Goal: Check status

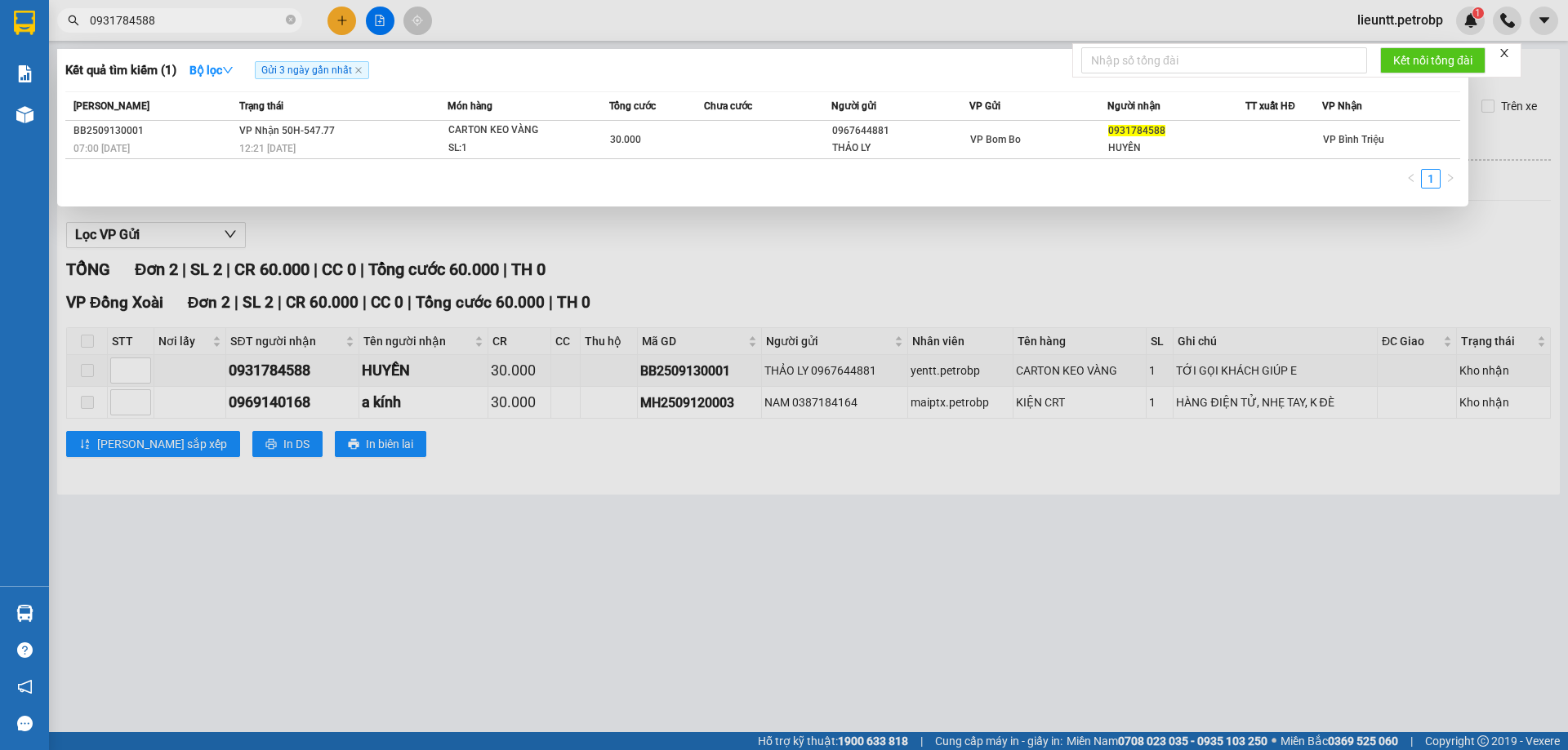
click at [235, 17] on input "0931784588" at bounding box center [186, 21] width 193 height 18
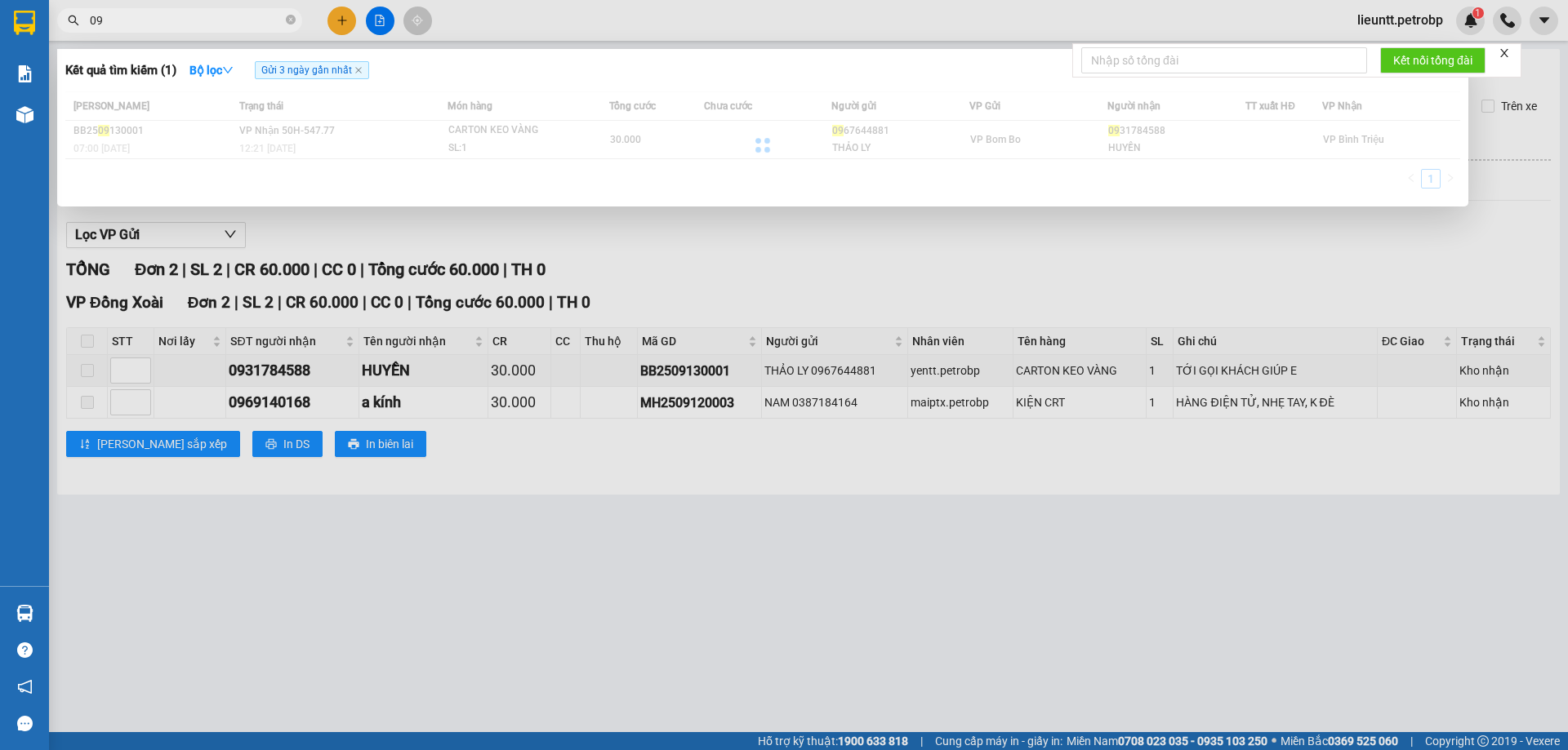
type input "0"
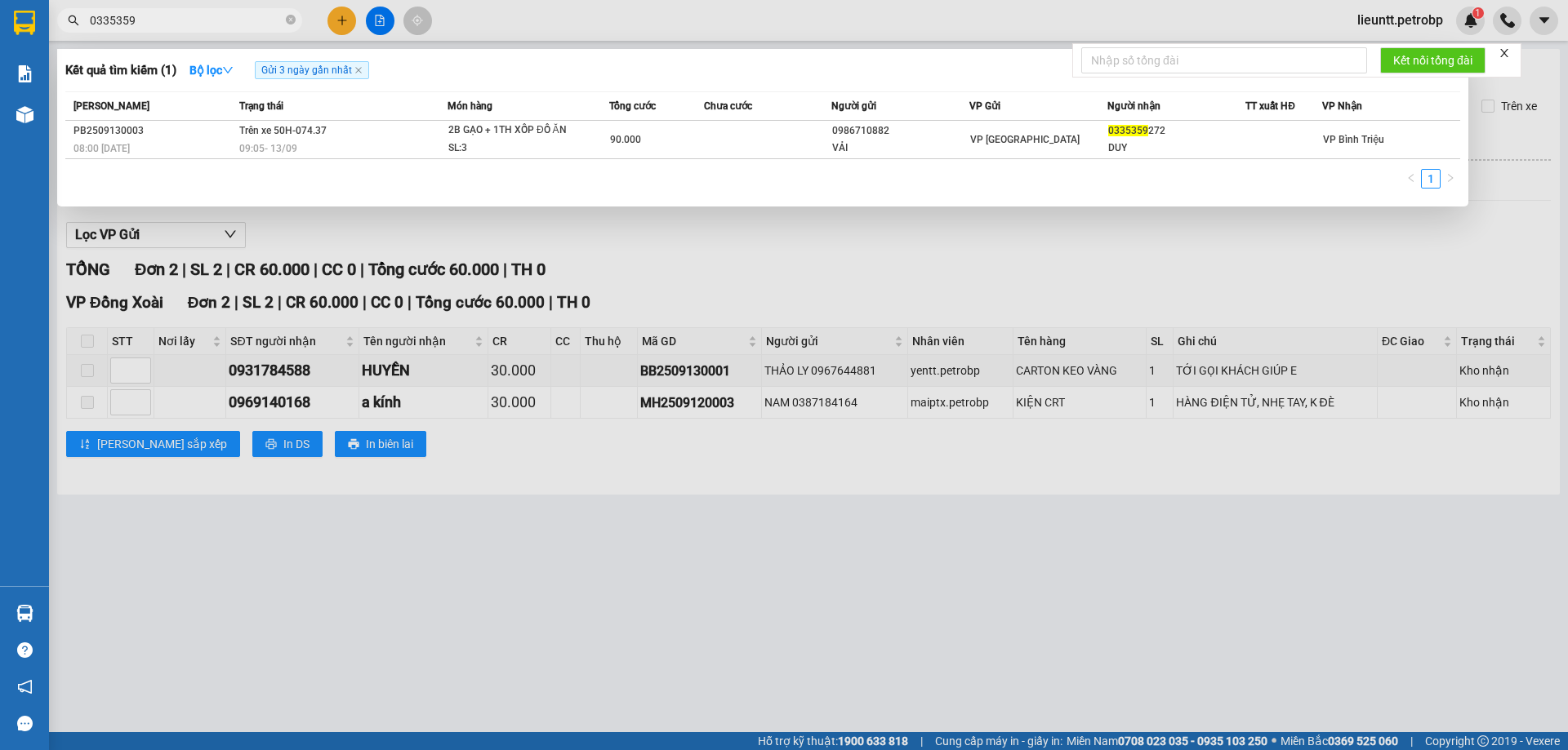
click at [205, 26] on input "0335359" at bounding box center [186, 21] width 193 height 18
type input "0"
type input "0832222"
click at [383, 17] on div at bounding box center [784, 375] width 1568 height 750
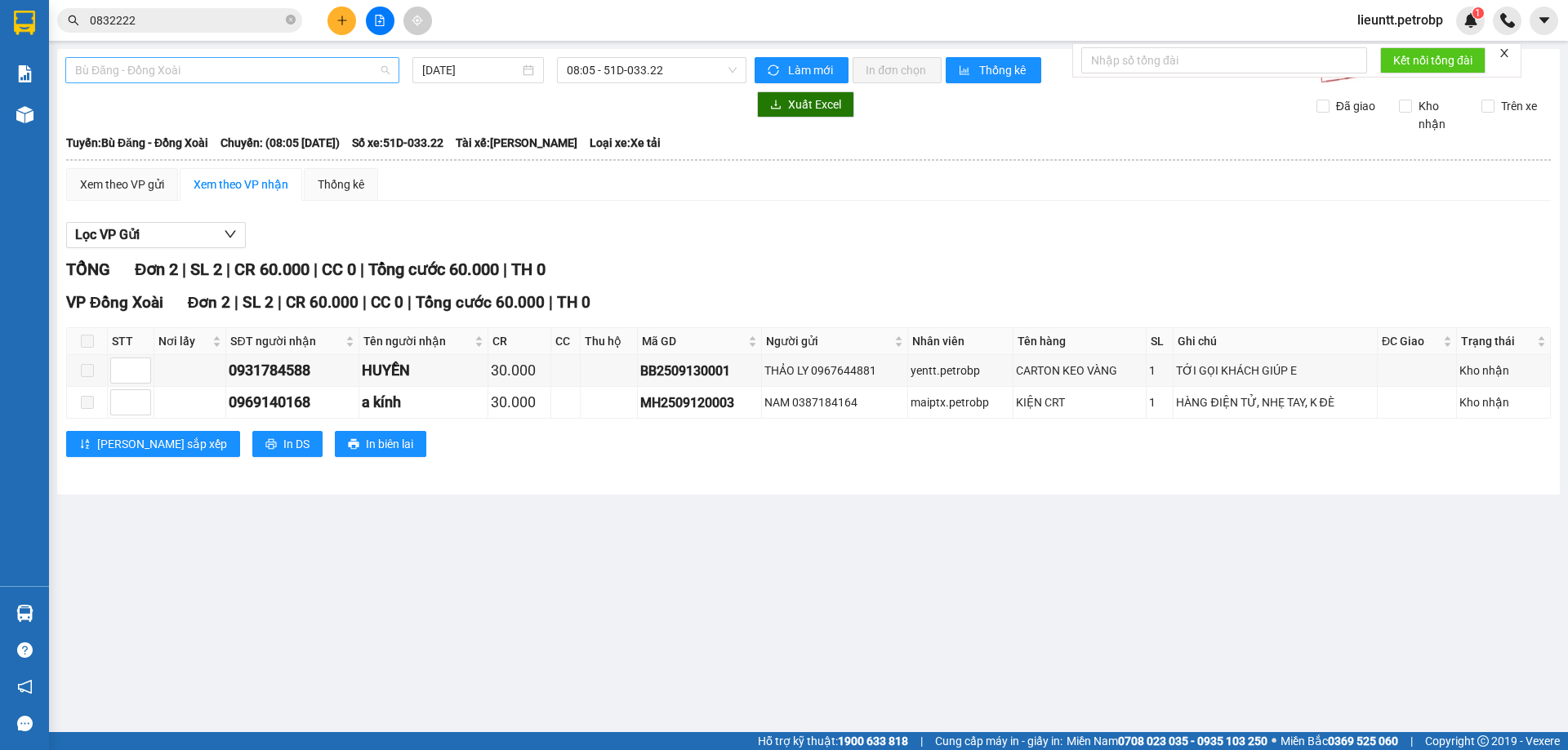
click at [218, 68] on span "Bù Đăng - Đồng Xoài" at bounding box center [232, 70] width 314 height 24
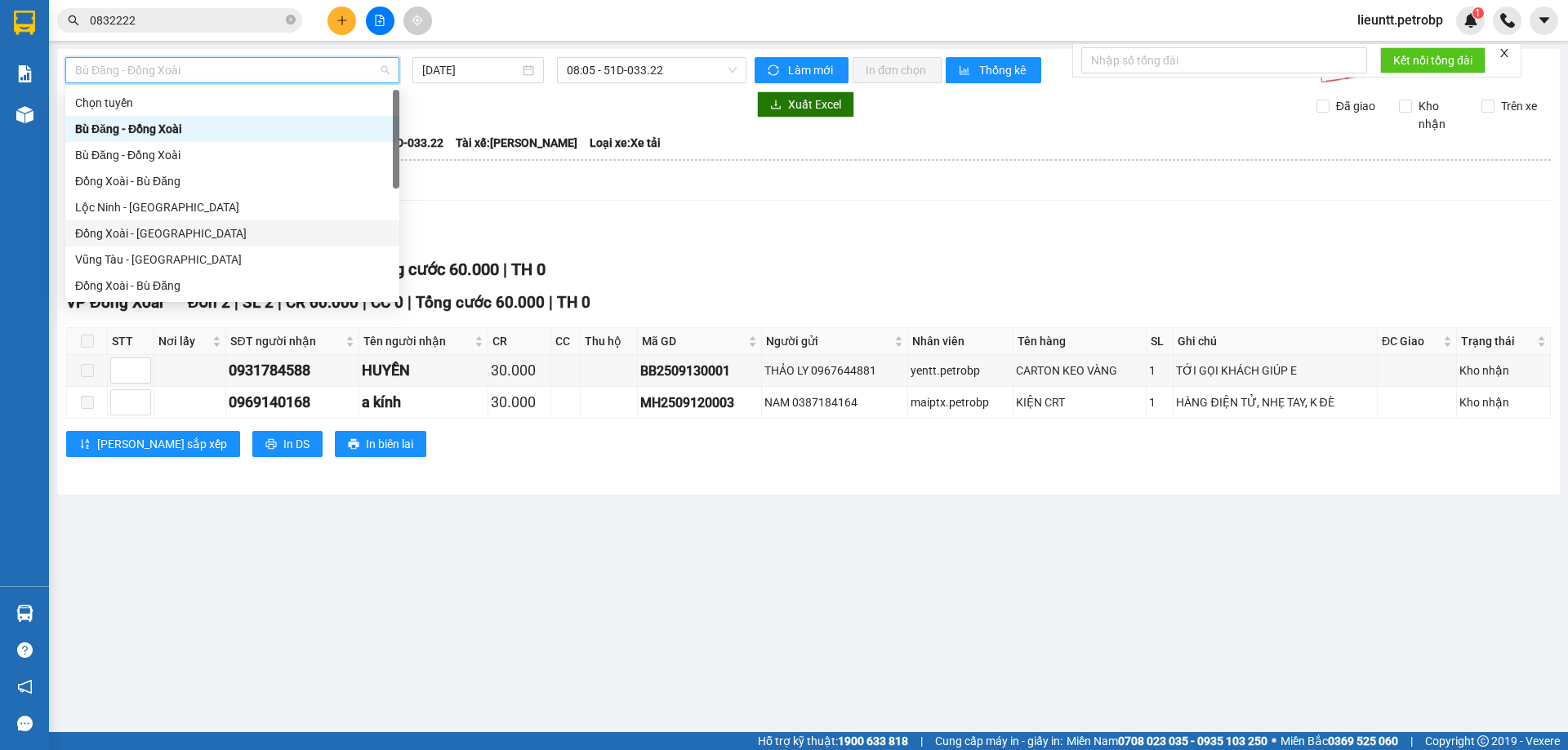
click at [122, 234] on div "Đồng Xoài - [GEOGRAPHIC_DATA]" at bounding box center [232, 233] width 314 height 18
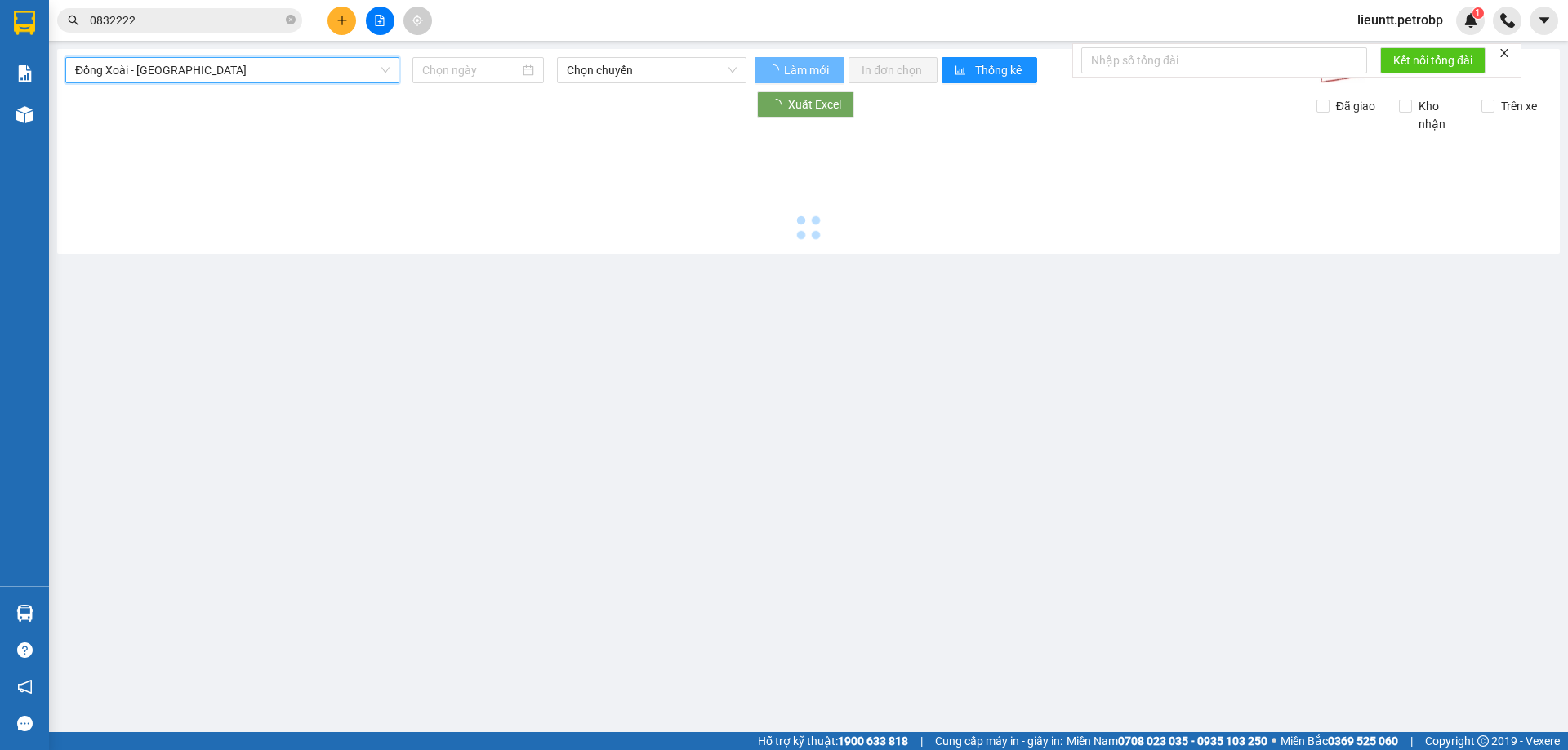
type input "[DATE]"
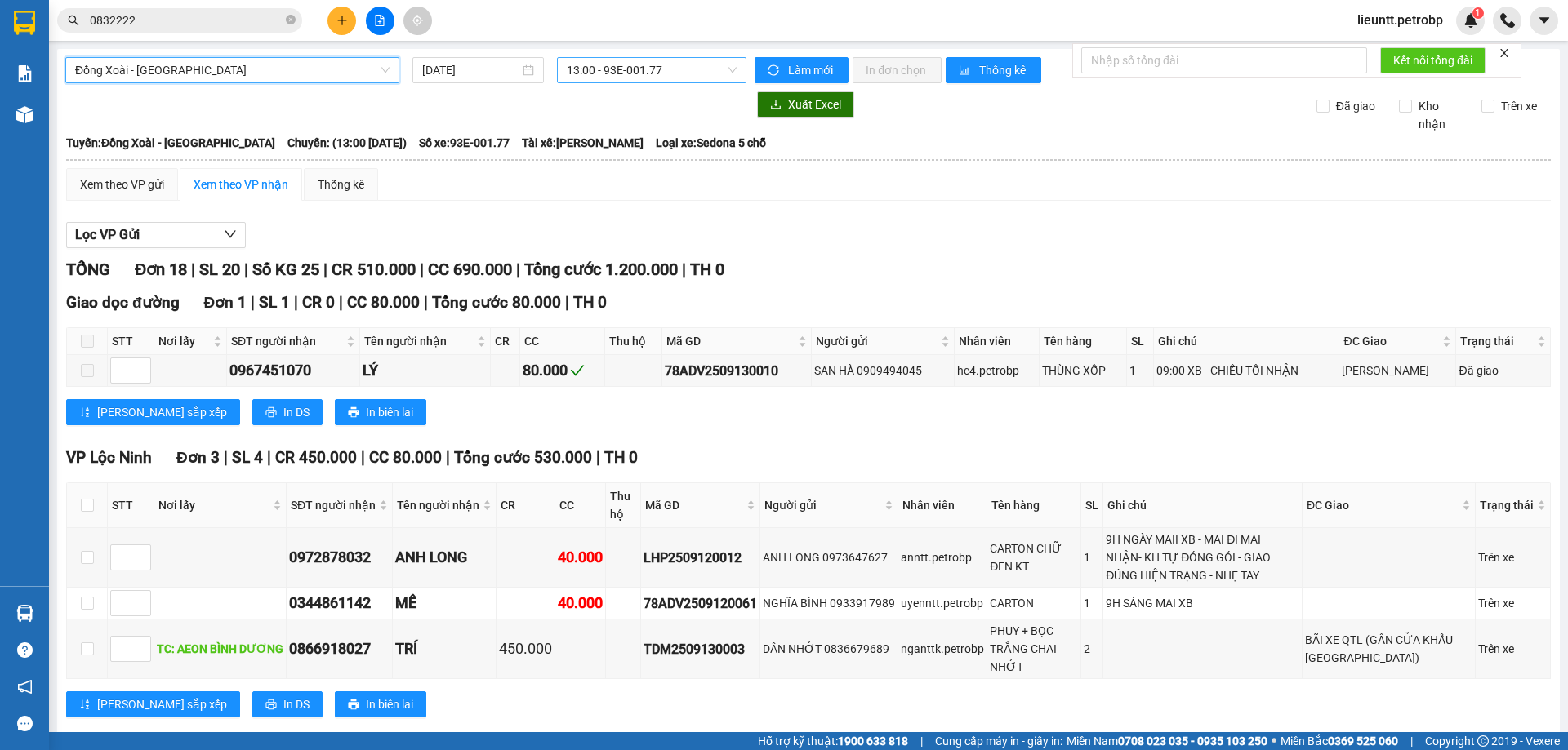
click at [593, 68] on span "13:00 - 93E-001.77" at bounding box center [651, 70] width 170 height 24
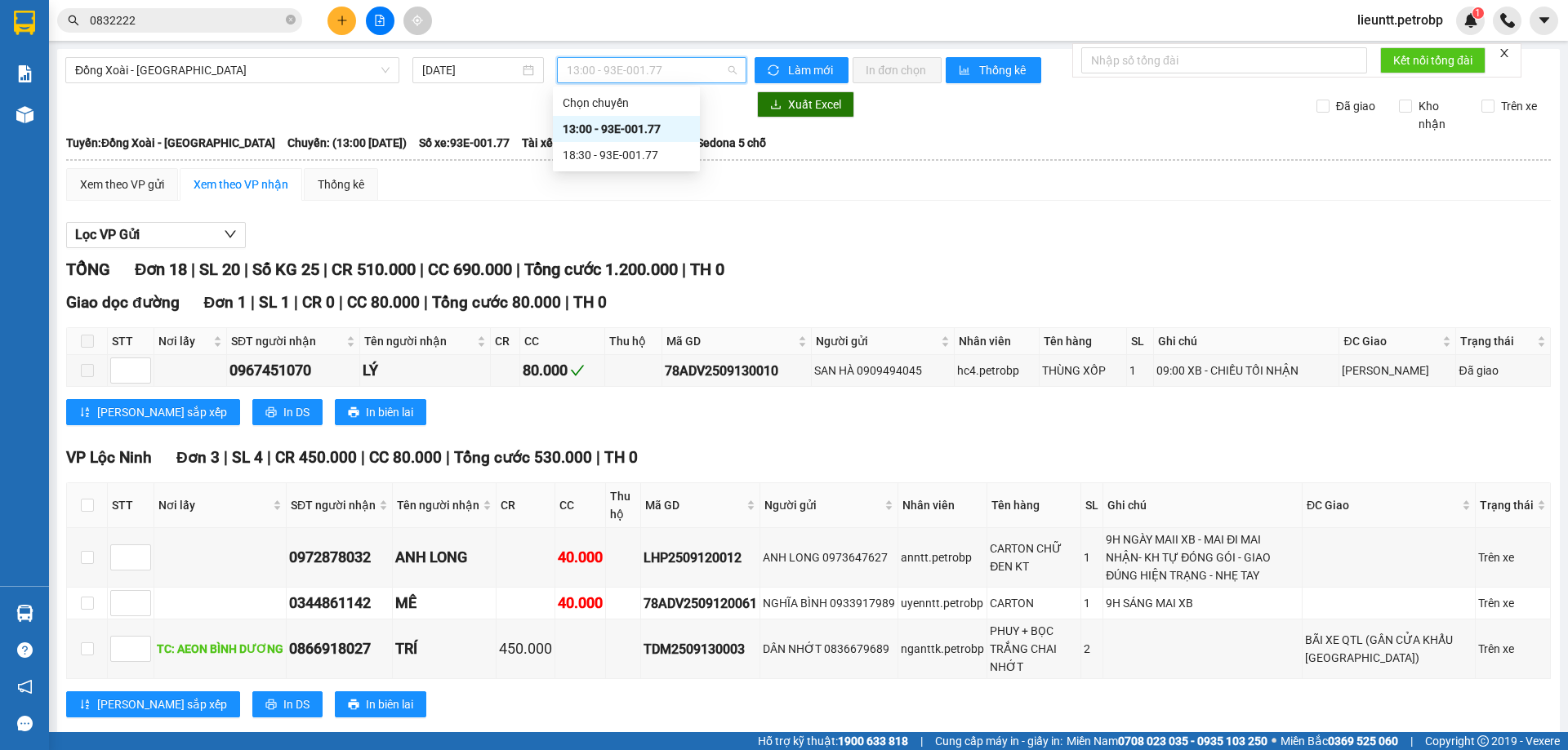
click at [613, 129] on div "13:00 - 93E-001.77" at bounding box center [626, 129] width 127 height 18
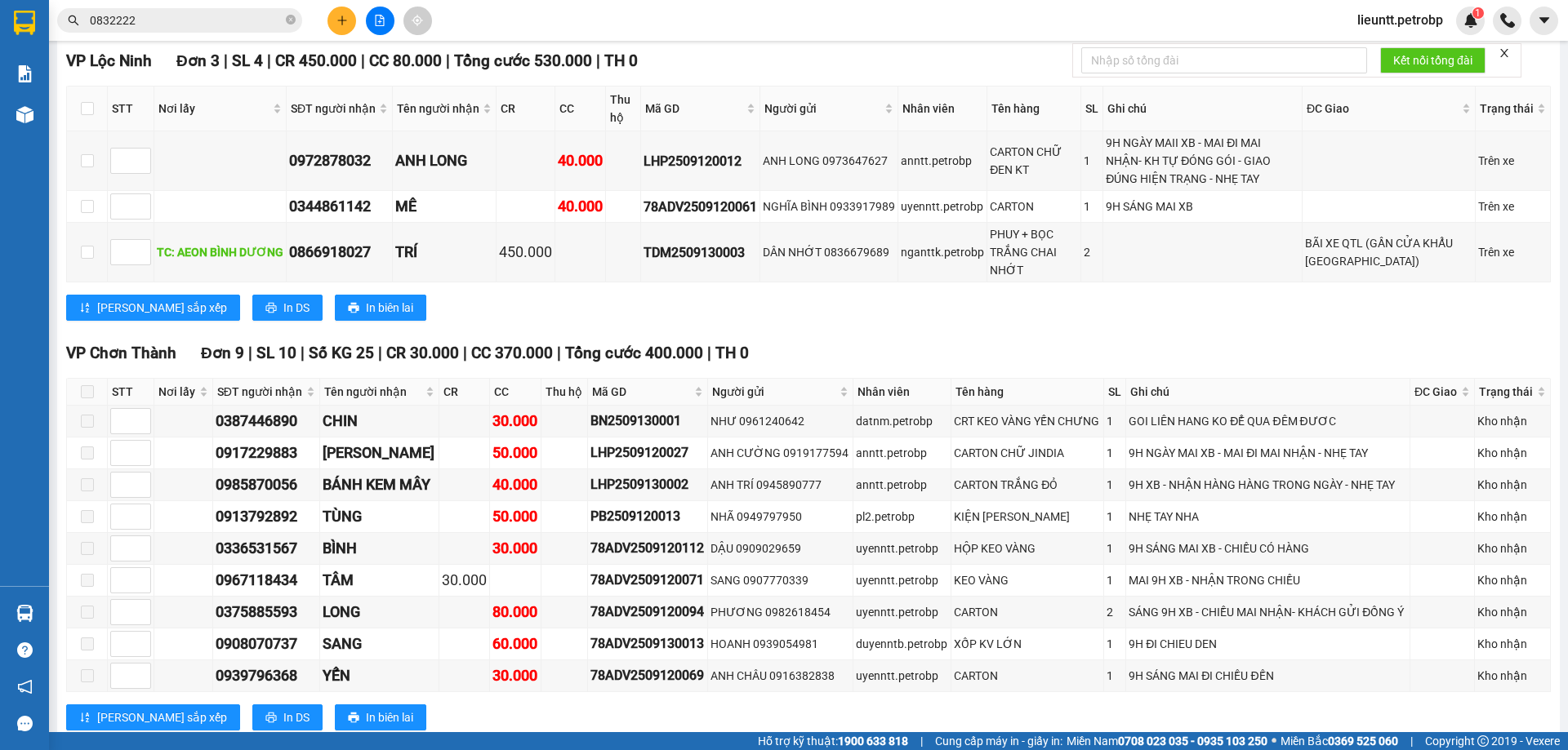
scroll to position [478, 0]
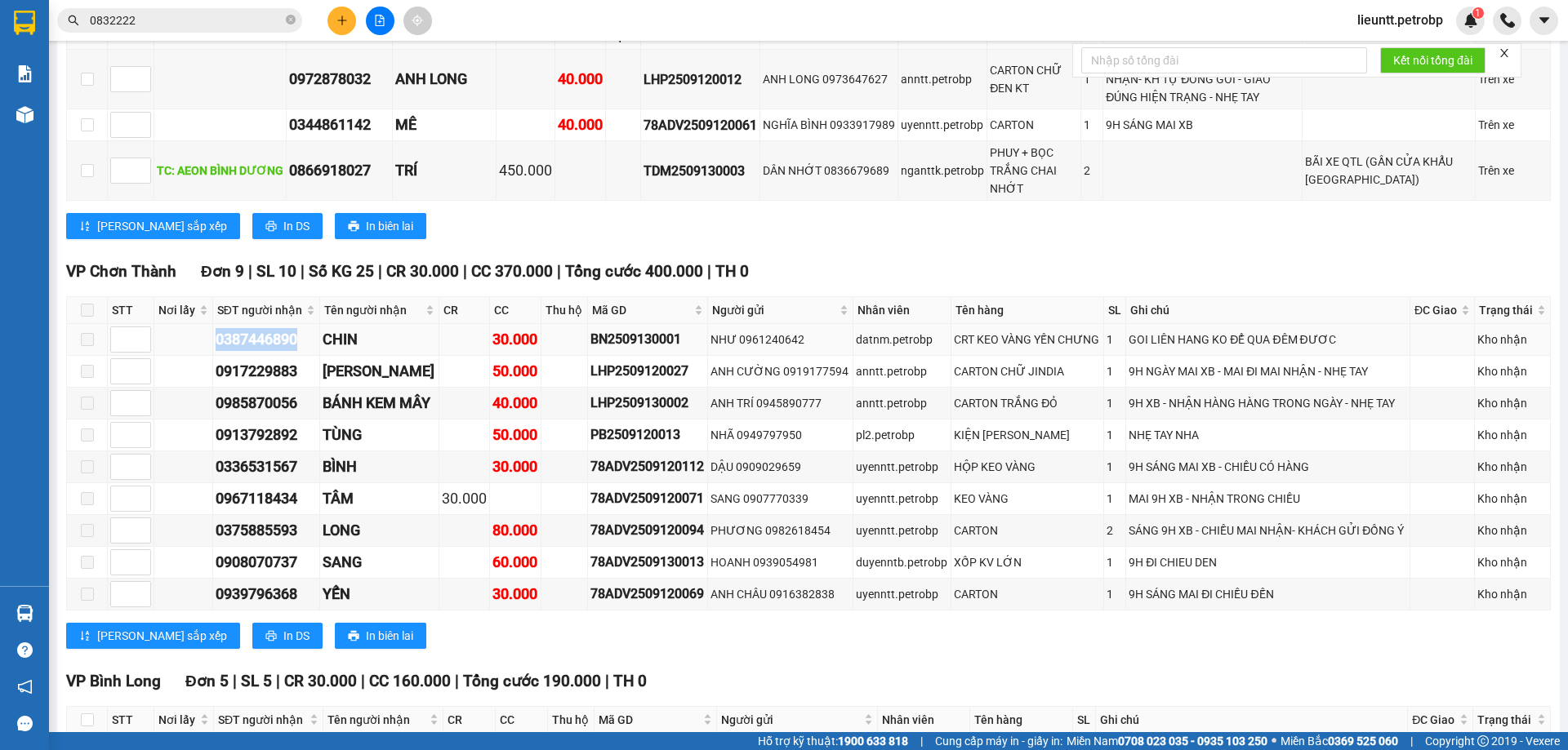
drag, startPoint x: 206, startPoint y: 341, endPoint x: 297, endPoint y: 341, distance: 91.0
click at [297, 341] on tr "0387446890 CHIN 30.000 BN2509130001 NHƯ 0961240642 datnm.petrobp CRT KEO VÀNG Y…" at bounding box center [809, 340] width 1484 height 32
copy div "0387446890"
click at [191, 24] on input "0832222" at bounding box center [186, 21] width 193 height 18
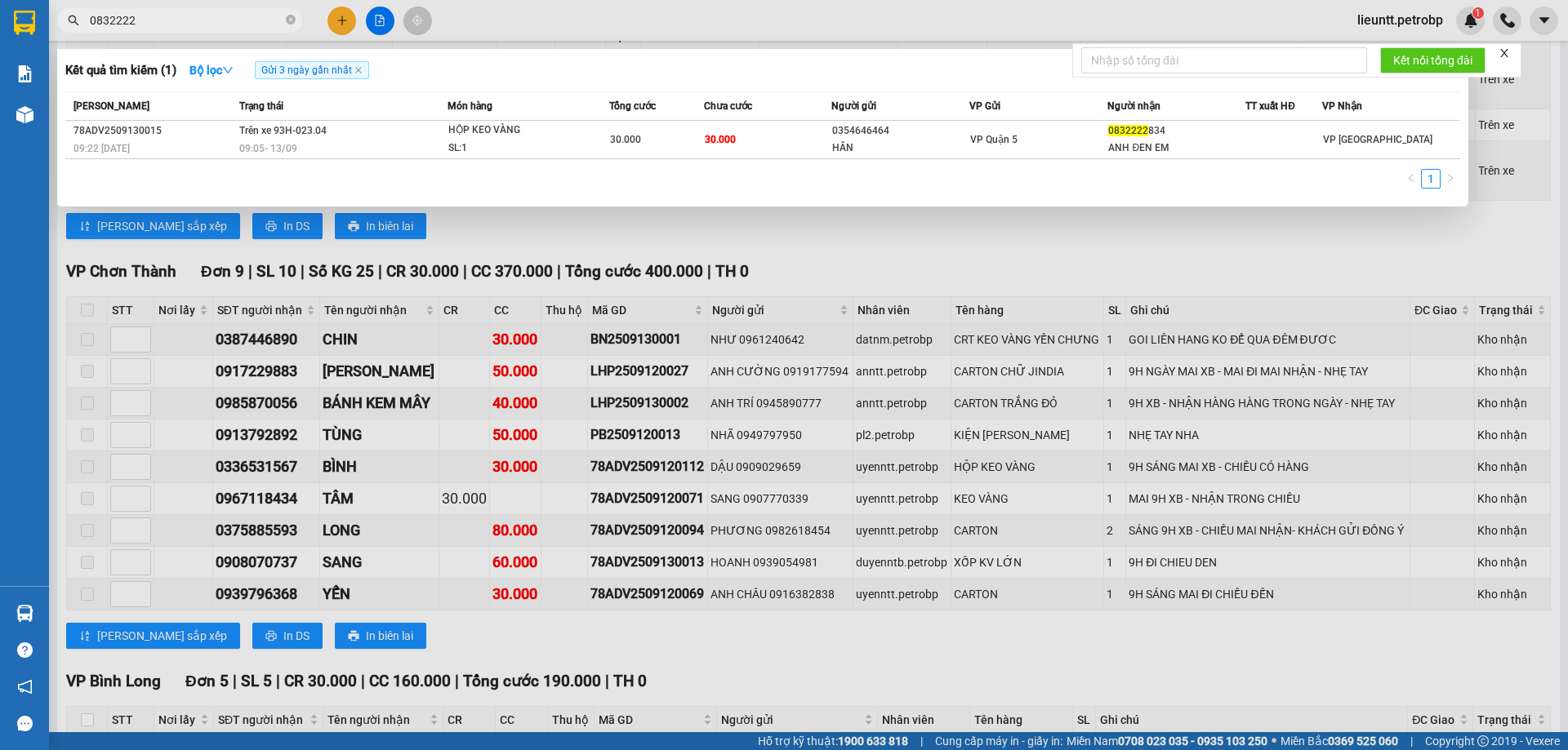
click at [191, 24] on input "0832222" at bounding box center [186, 21] width 193 height 18
paste input "387446890"
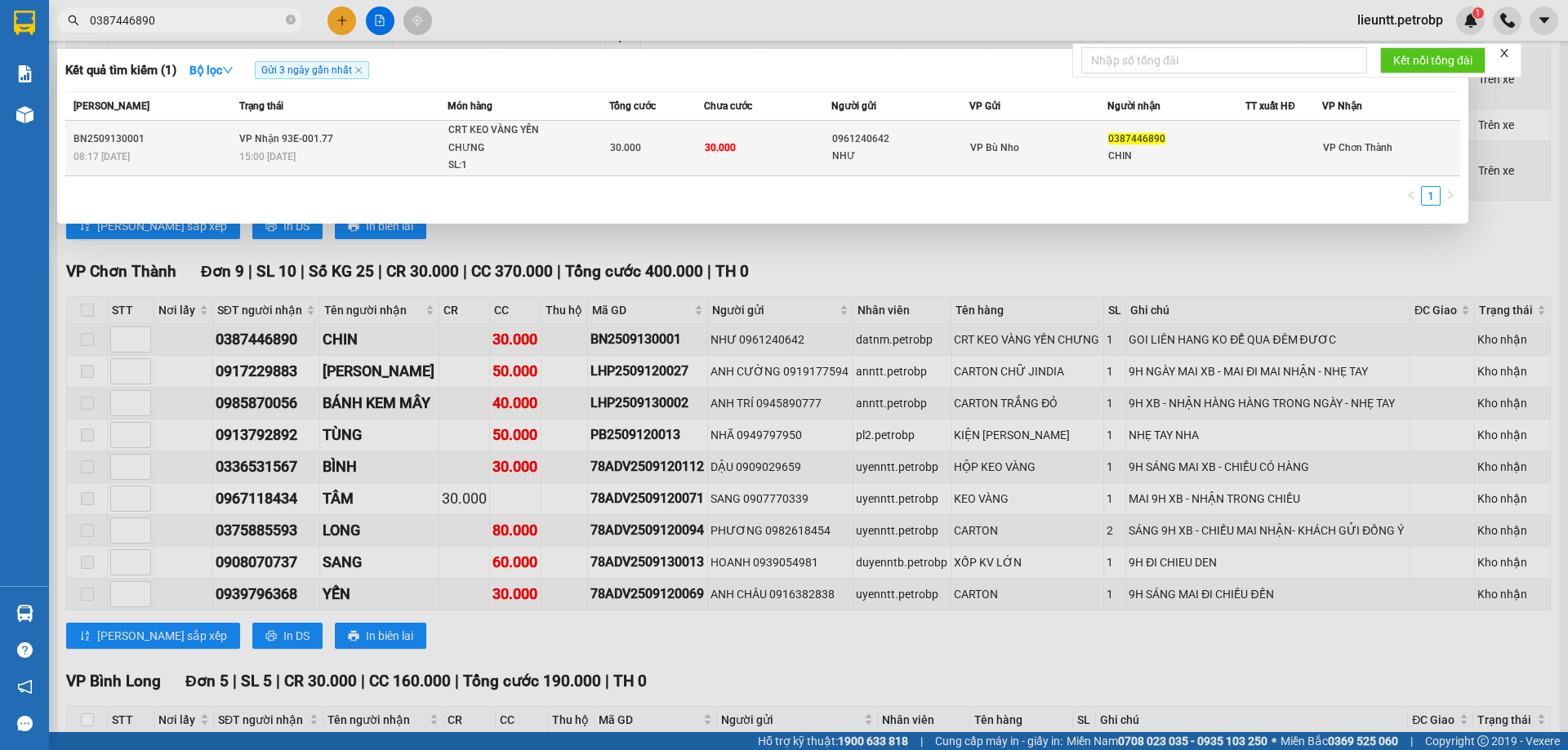
type input "0387446890"
click at [267, 163] on span "15:00 [DATE]" at bounding box center [268, 157] width 57 height 12
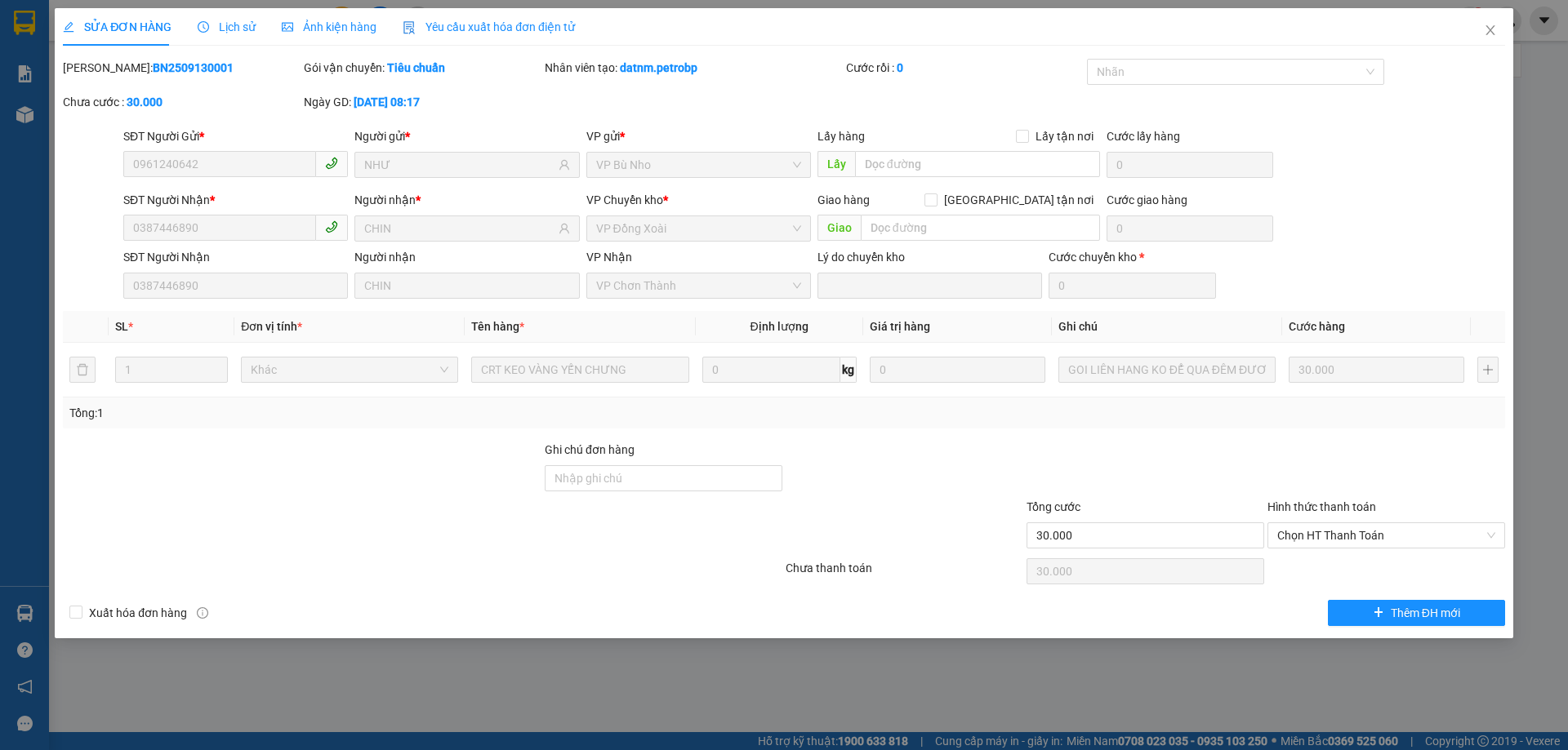
click at [219, 17] on div "Lịch sử" at bounding box center [227, 27] width 58 height 37
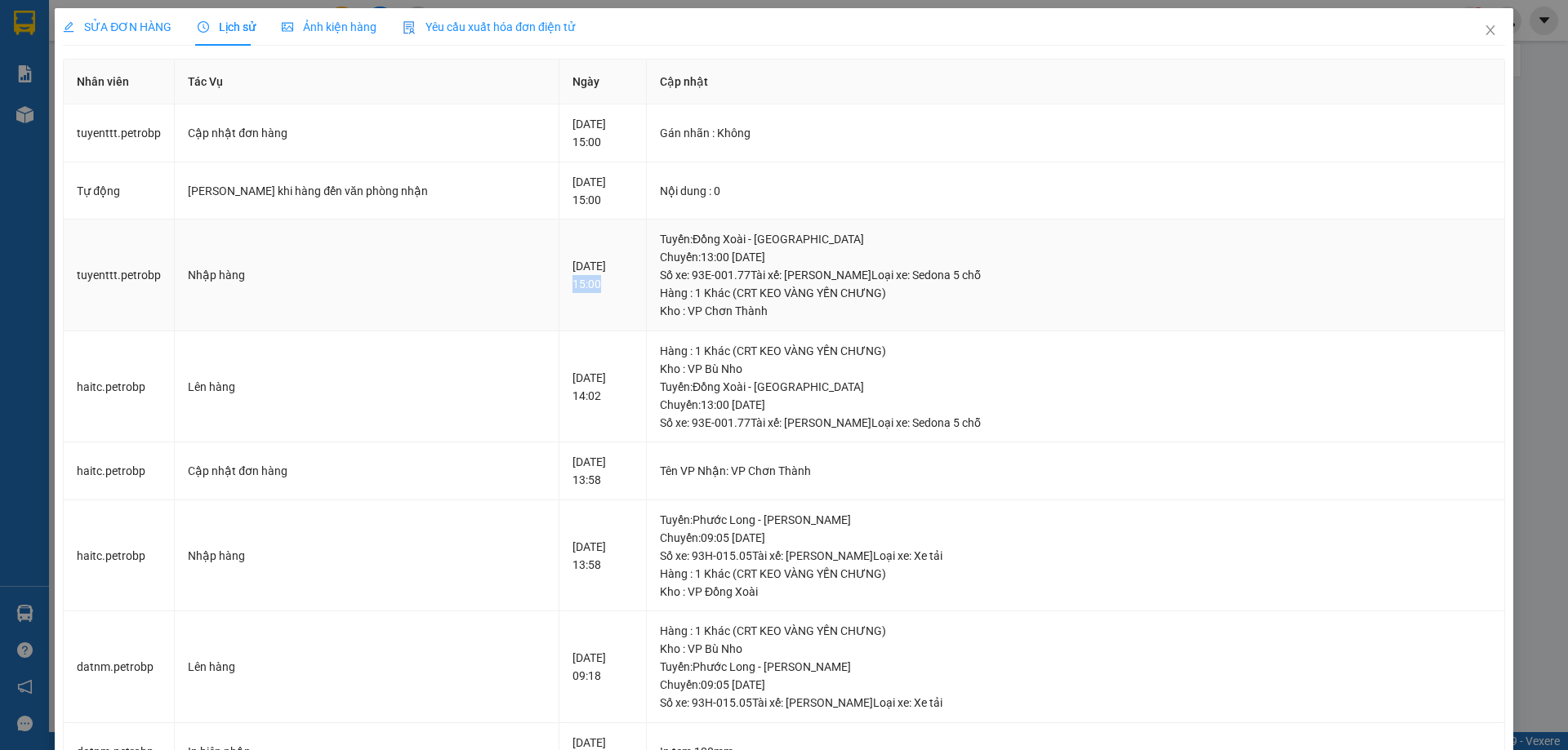
drag, startPoint x: 510, startPoint y: 283, endPoint x: 548, endPoint y: 279, distance: 38.2
click at [559, 287] on td "[DATE] 15:00" at bounding box center [602, 275] width 87 height 112
copy div "15:00"
click at [1486, 32] on icon "close" at bounding box center [1490, 30] width 9 height 10
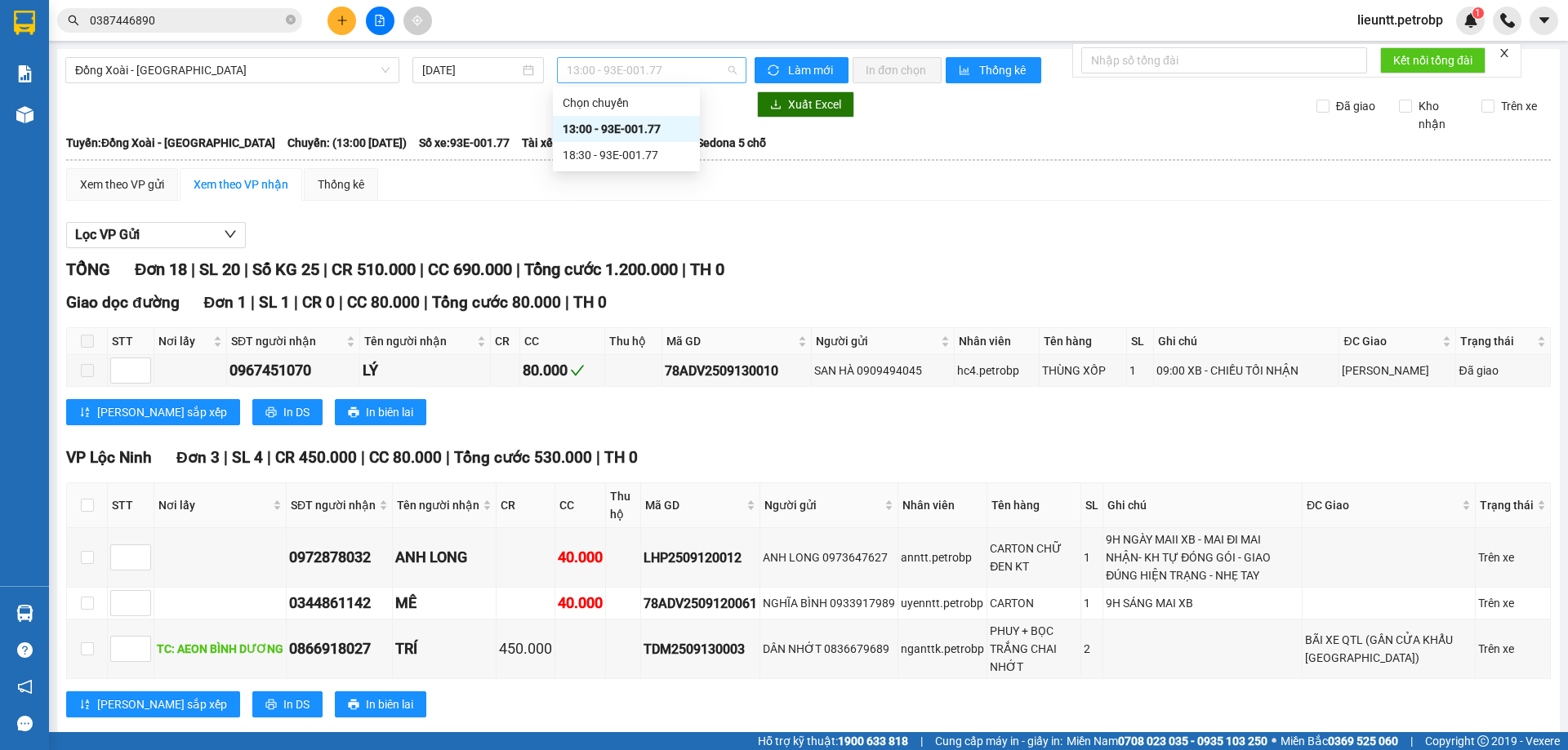
drag, startPoint x: 657, startPoint y: 72, endPoint x: 566, endPoint y: 77, distance: 91.1
click at [567, 77] on span "13:00 - 93E-001.77" at bounding box center [651, 70] width 170 height 24
click at [567, 64] on span "13:00 - 93E-001.77" at bounding box center [651, 70] width 170 height 24
click at [312, 73] on span "Đồng Xoài - [GEOGRAPHIC_DATA]" at bounding box center [232, 70] width 314 height 24
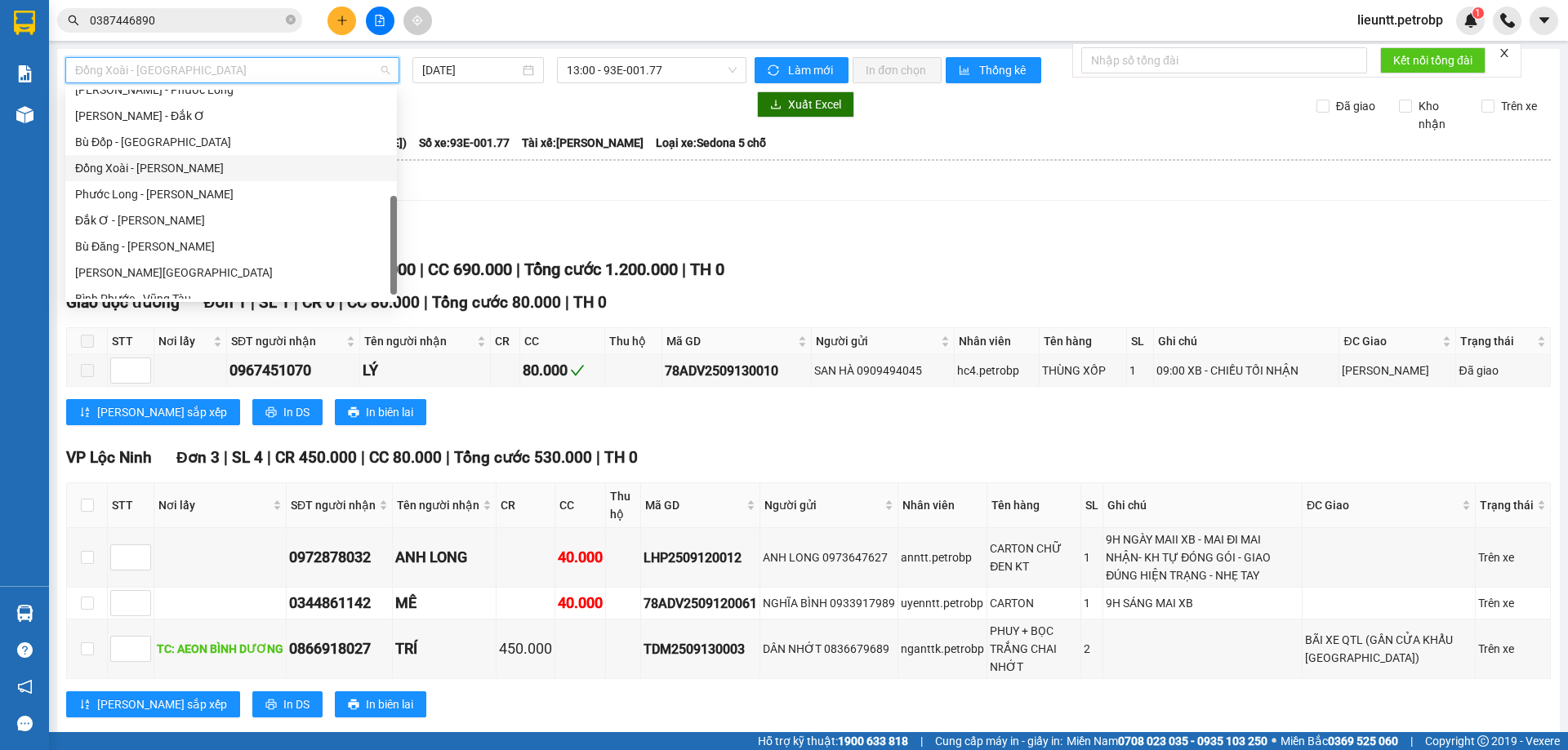
scroll to position [245, 0]
click at [136, 172] on div "[PERSON_NAME] - Phước Long" at bounding box center [230, 172] width 312 height 18
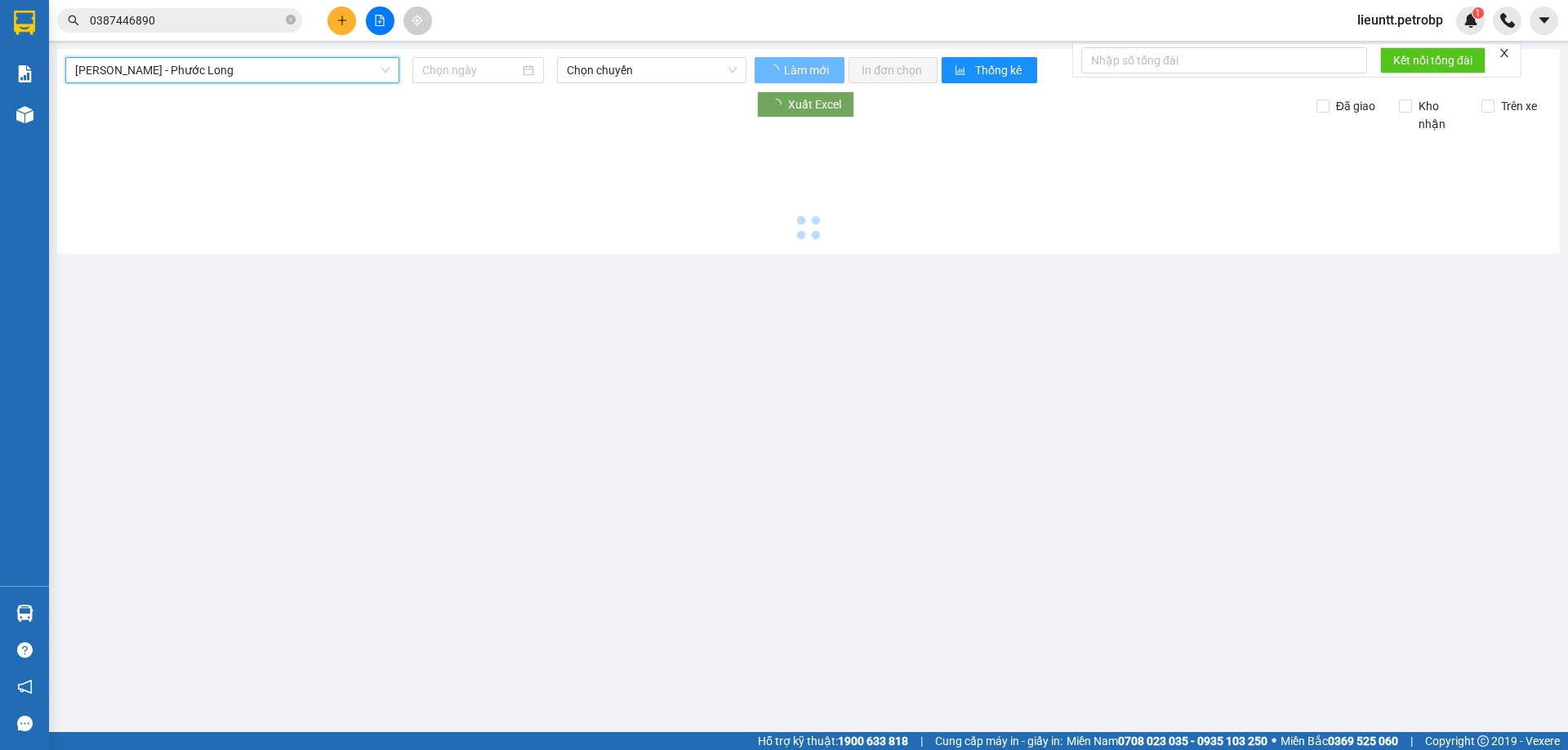
type input "[DATE]"
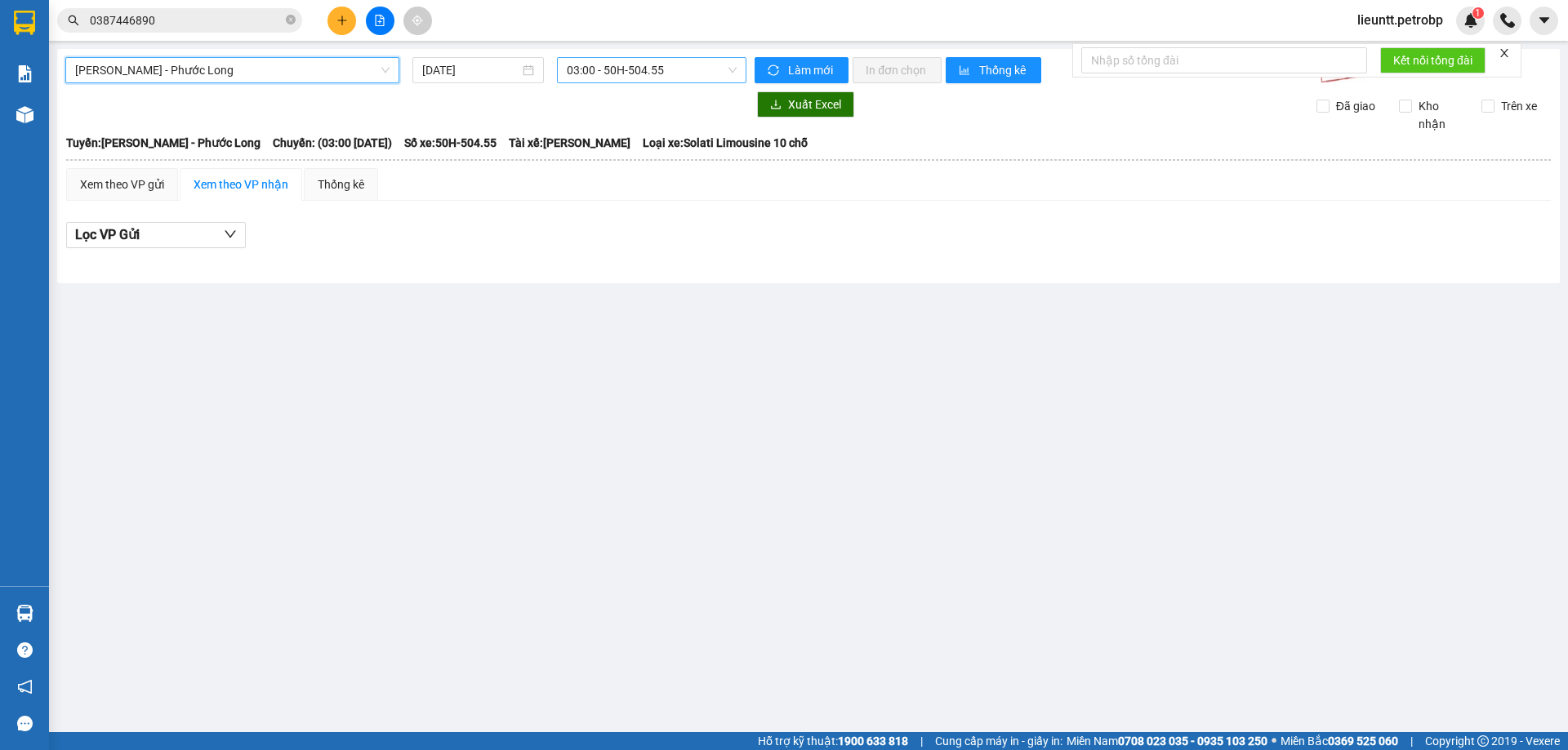
click at [580, 69] on span "03:00 - 50H-504.55" at bounding box center [651, 70] width 170 height 24
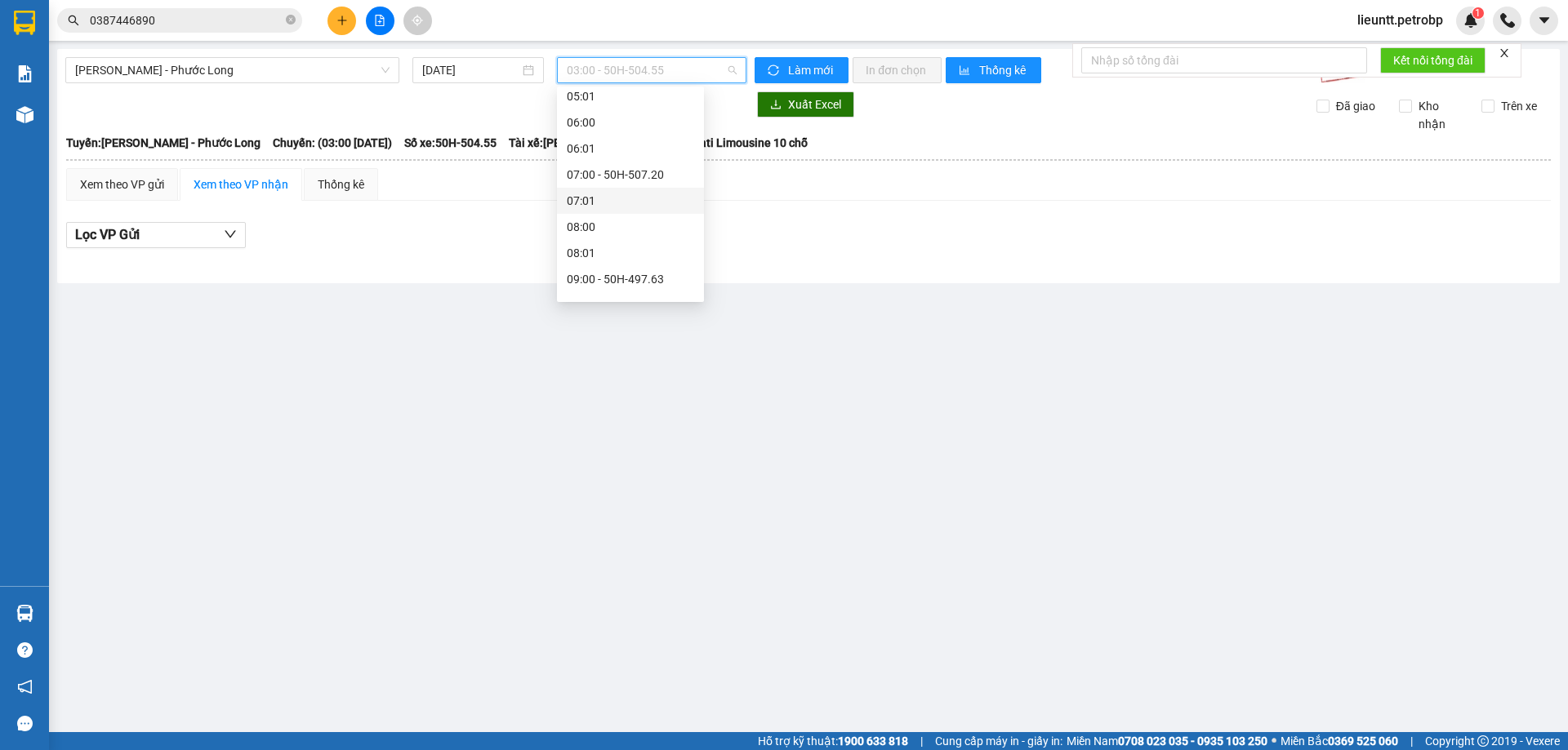
scroll to position [326, 0]
click at [608, 165] on div "09:05 - 93H-023.04" at bounding box center [630, 169] width 127 height 18
